Goal: Check status: Check status

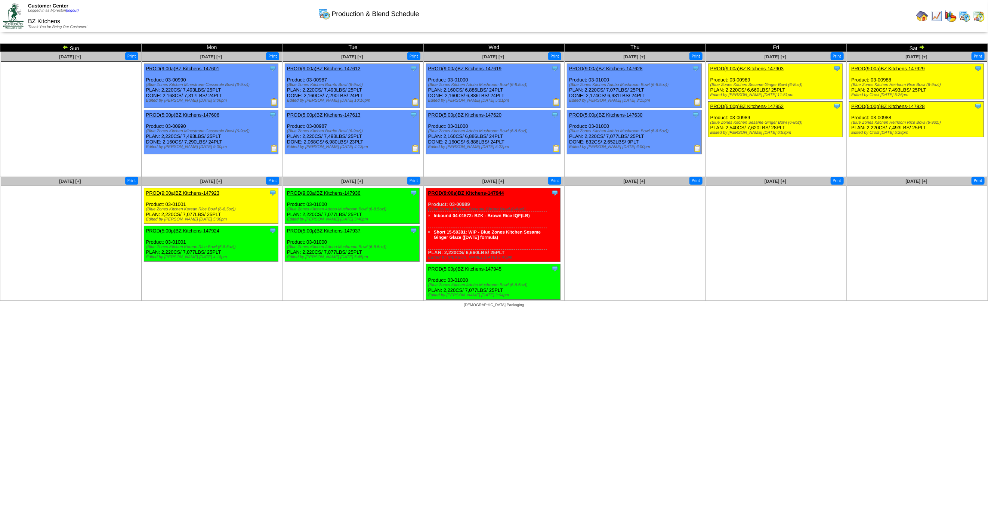
click at [978, 16] on img at bounding box center [979, 16] width 12 height 12
